Goal: Task Accomplishment & Management: Use online tool/utility

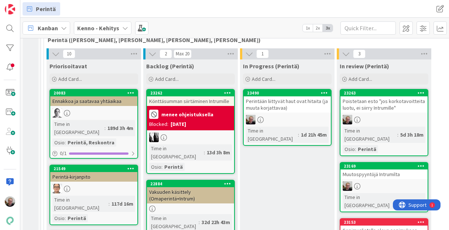
scroll to position [59, 0]
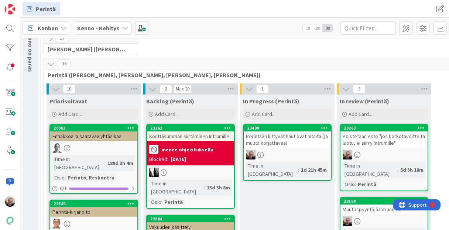
click at [373, 141] on div "Poistetaan esto "jos korkotavoitteita luotu, ei siirry Intrumille"" at bounding box center [383, 139] width 87 height 16
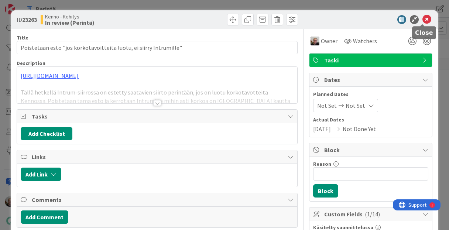
click at [422, 17] on icon at bounding box center [426, 19] width 9 height 9
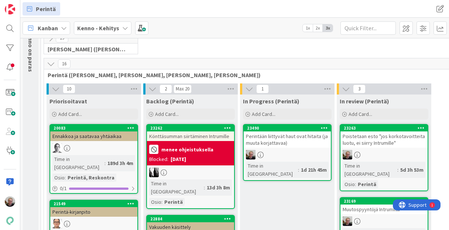
click at [421, 125] on icon at bounding box center [420, 127] width 7 height 5
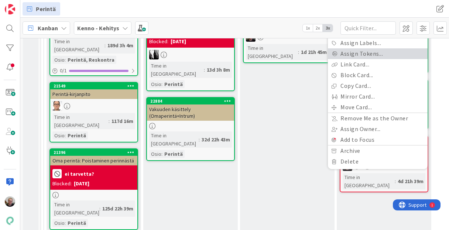
scroll to position [177, 0]
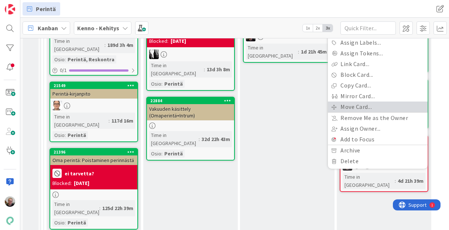
click at [370, 105] on link "Move Card..." at bounding box center [378, 106] width 100 height 11
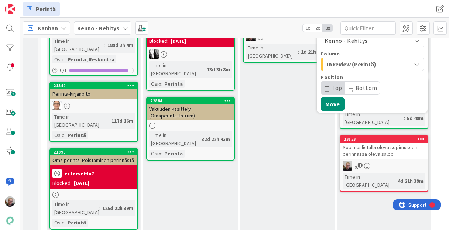
click at [368, 66] on span "In review (Perintä)" at bounding box center [353, 64] width 55 height 10
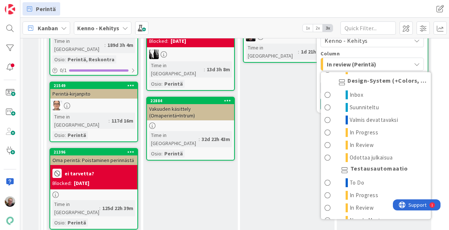
scroll to position [888, 0]
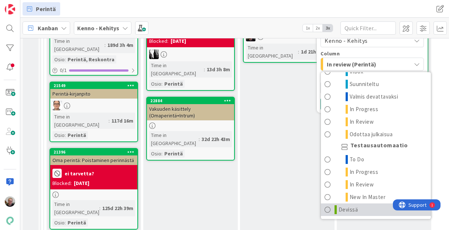
click at [353, 208] on span "Devissä" at bounding box center [348, 209] width 20 height 9
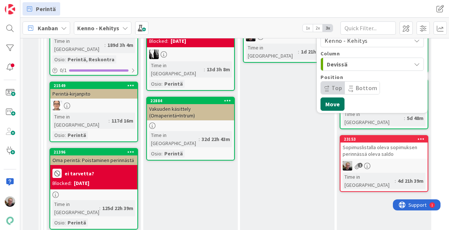
click at [335, 107] on button "Move" at bounding box center [332, 103] width 24 height 13
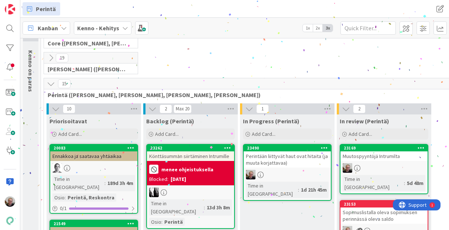
scroll to position [30, 0]
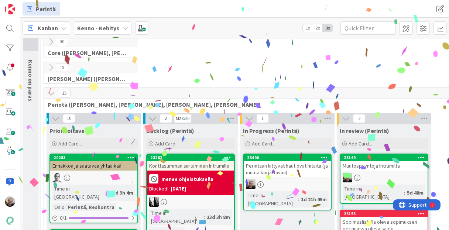
click at [422, 156] on icon at bounding box center [420, 157] width 7 height 5
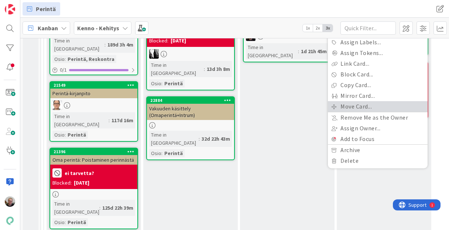
scroll to position [177, 0]
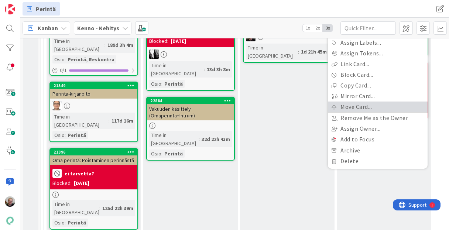
click at [348, 110] on link "Move Card..." at bounding box center [378, 106] width 100 height 11
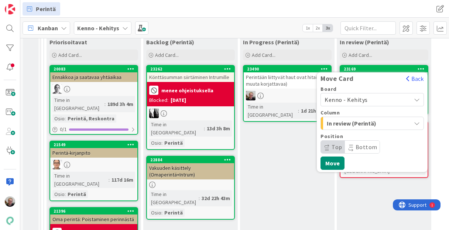
scroll to position [118, 0]
click at [384, 125] on div "In review (Perintä)" at bounding box center [368, 123] width 86 height 12
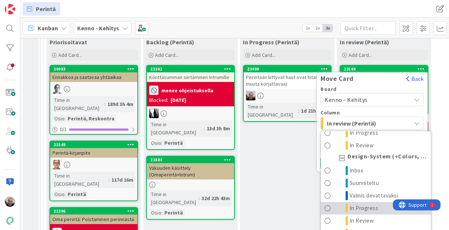
scroll to position [888, 0]
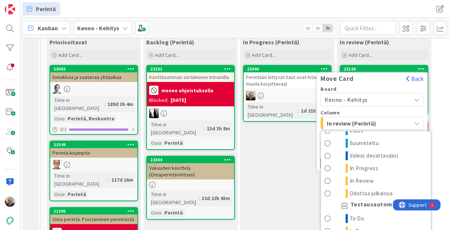
click at [415, 124] on icon "button" at bounding box center [417, 123] width 6 height 6
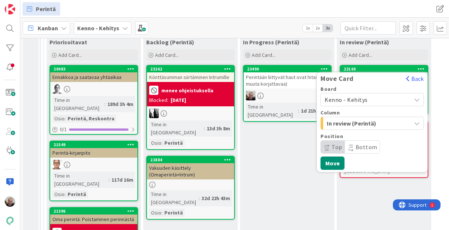
click at [415, 123] on icon "button" at bounding box center [417, 123] width 6 height 6
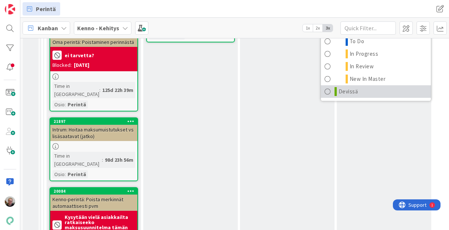
click at [363, 86] on link "Devissä" at bounding box center [376, 91] width 110 height 13
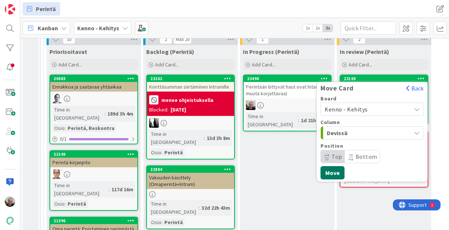
click at [340, 172] on button "Move" at bounding box center [332, 172] width 24 height 13
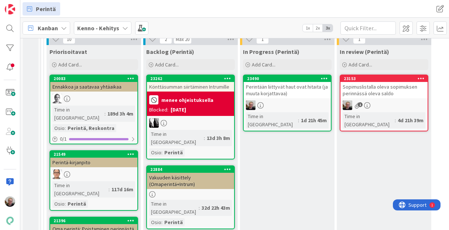
click at [419, 76] on icon at bounding box center [420, 78] width 7 height 5
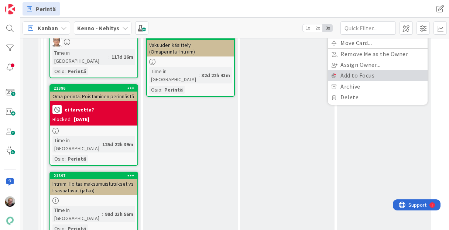
scroll to position [227, 0]
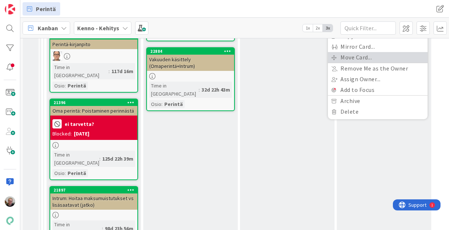
click at [362, 56] on link "Move Card..." at bounding box center [378, 57] width 100 height 11
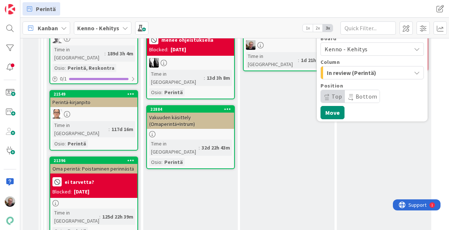
scroll to position [167, 0]
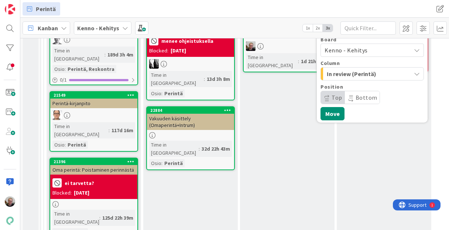
click at [399, 74] on div "In review (Perintä)" at bounding box center [368, 74] width 86 height 12
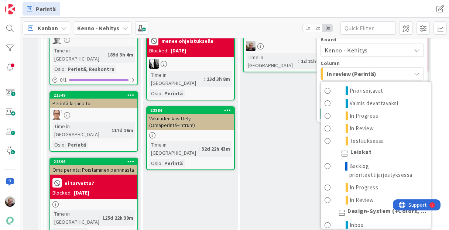
scroll to position [888, 0]
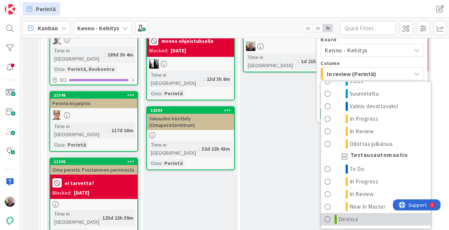
click at [367, 220] on link "Devissä" at bounding box center [376, 219] width 110 height 13
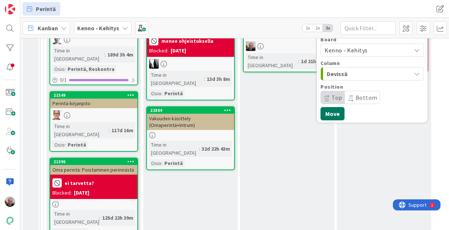
click at [334, 112] on button "Move" at bounding box center [332, 113] width 24 height 13
